Goal: Task Accomplishment & Management: Use online tool/utility

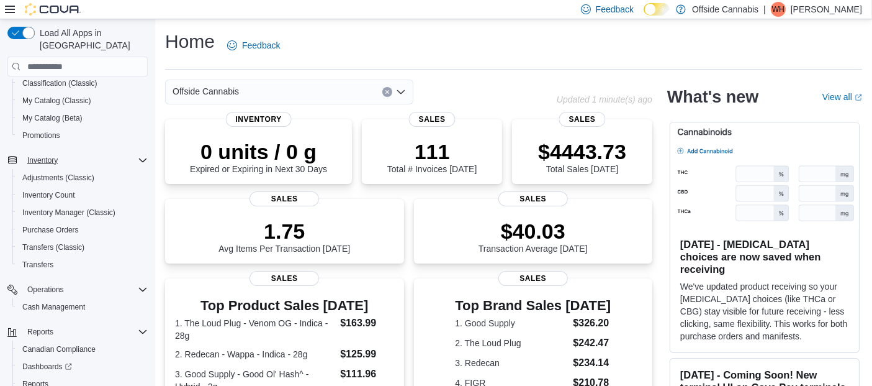
scroll to position [181, 0]
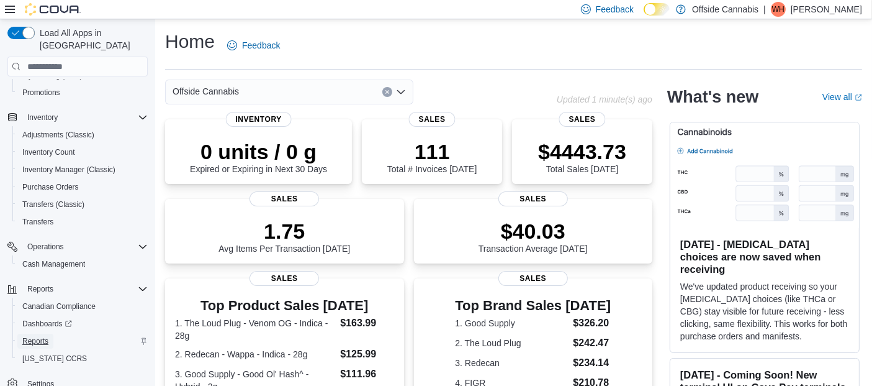
click at [33, 336] on span "Reports" at bounding box center [35, 341] width 26 height 10
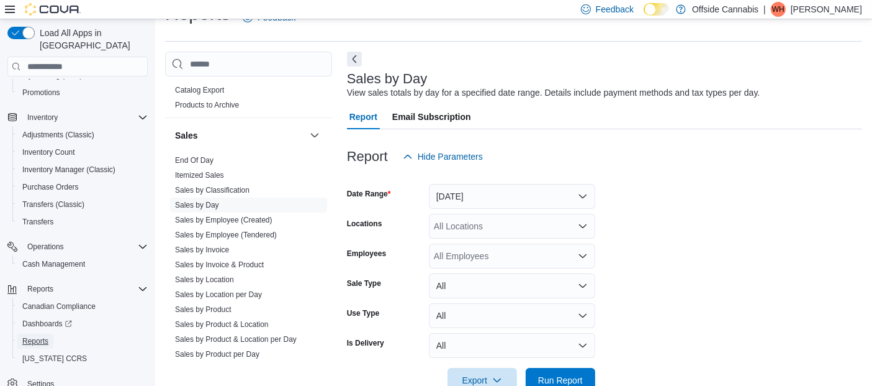
scroll to position [828, 0]
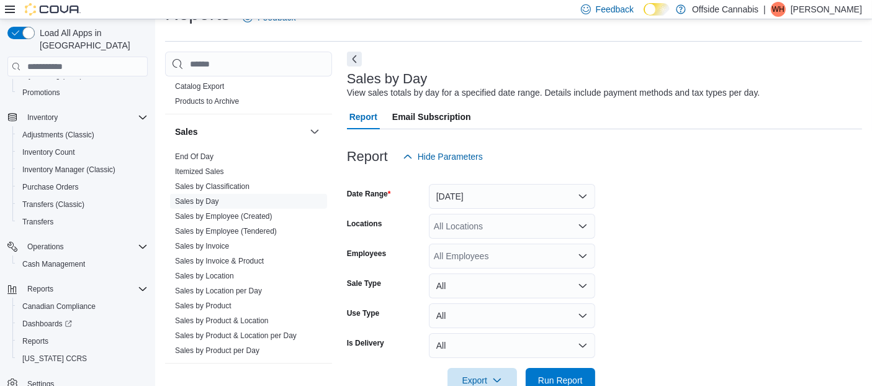
click at [202, 152] on link "End Of Day" at bounding box center [194, 156] width 38 height 9
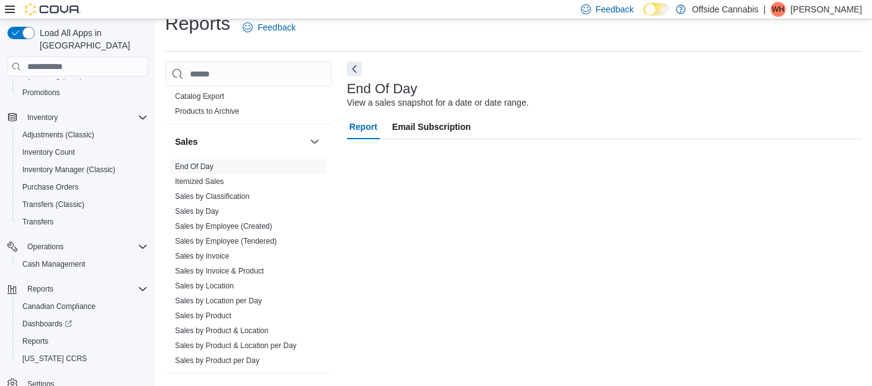
scroll to position [17, 0]
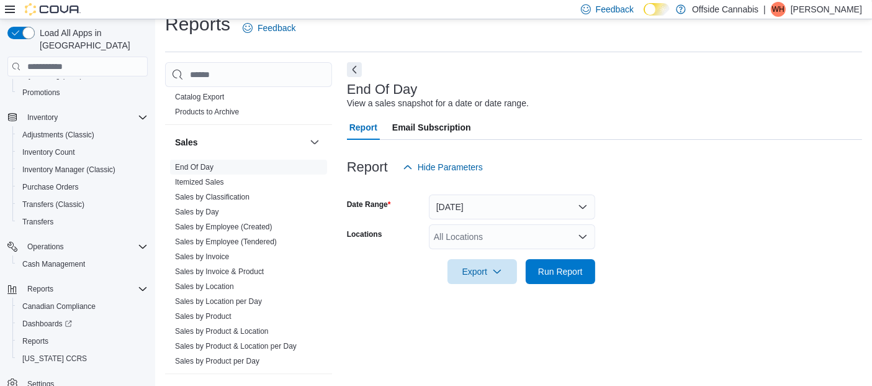
click at [464, 232] on div "All Locations" at bounding box center [512, 236] width 166 height 25
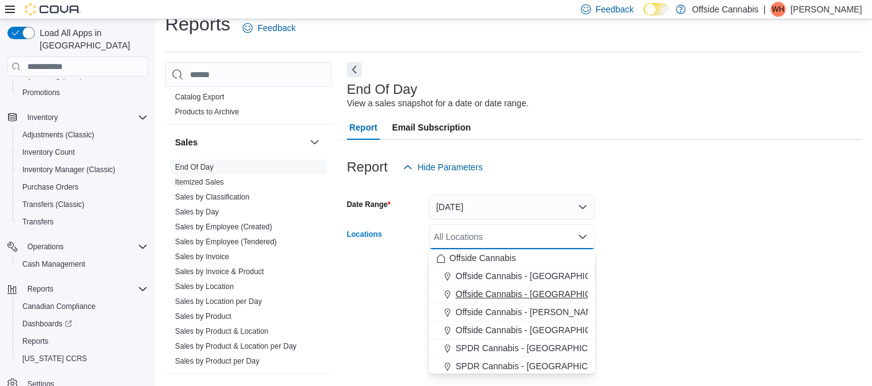
click at [555, 298] on span "Offside Cannabis - [GEOGRAPHIC_DATA]" at bounding box center [538, 293] width 165 height 12
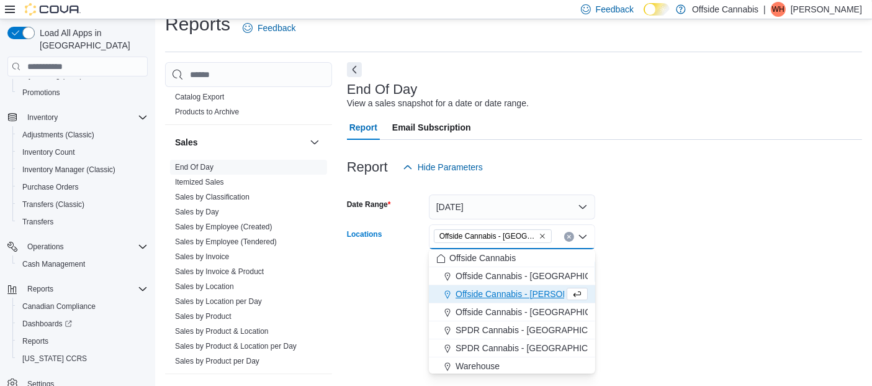
click at [715, 247] on form "Date Range [DATE] Locations Offside [GEOGRAPHIC_DATA] - [GEOGRAPHIC_DATA] Combo…" at bounding box center [604, 231] width 515 height 104
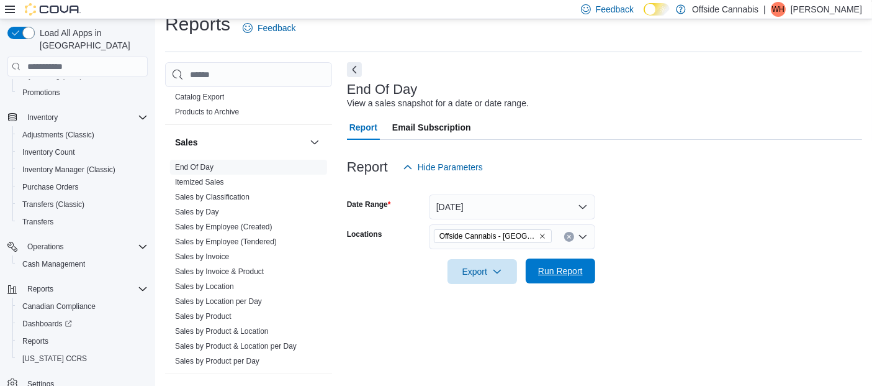
click at [553, 270] on span "Run Report" at bounding box center [560, 270] width 45 height 12
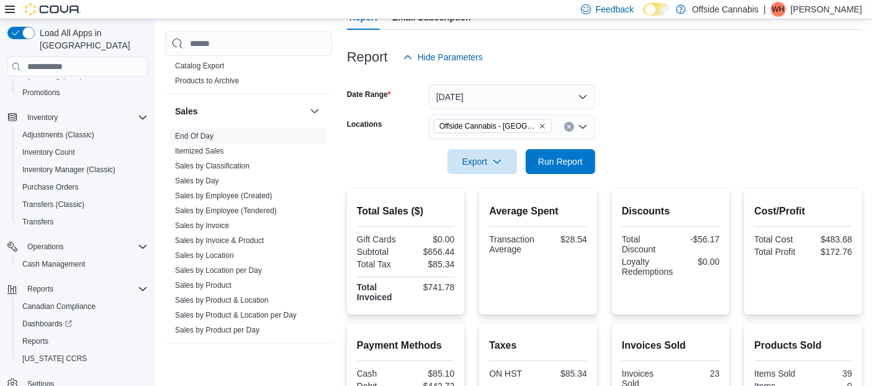
scroll to position [280, 0]
